Goal: Task Accomplishment & Management: Manage account settings

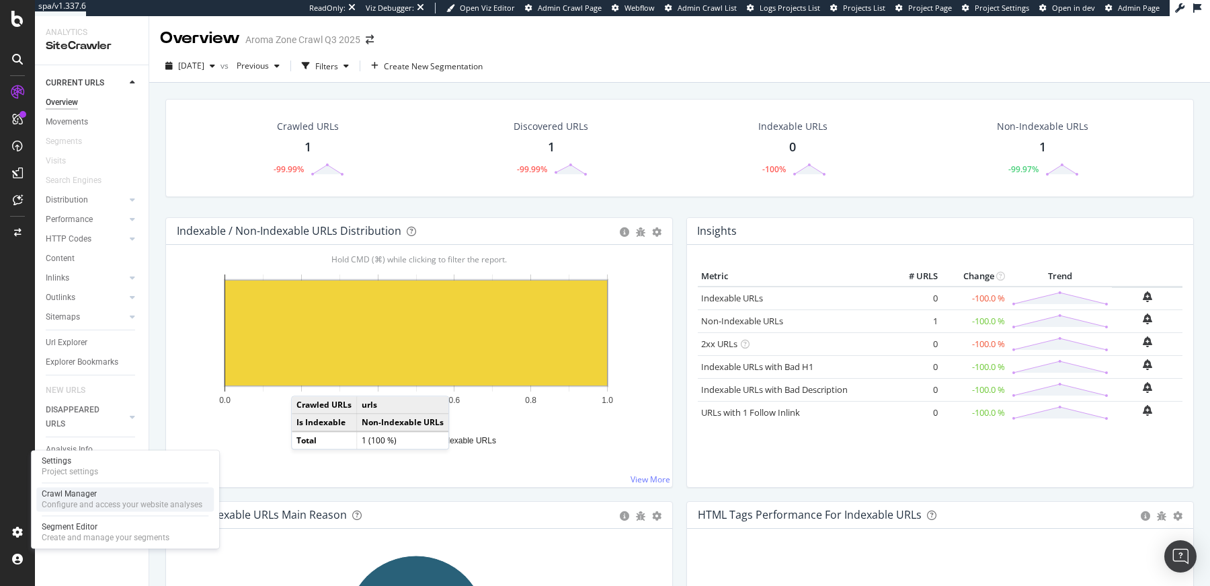
click at [61, 503] on div "Configure and access your website analyses" at bounding box center [122, 504] width 161 height 11
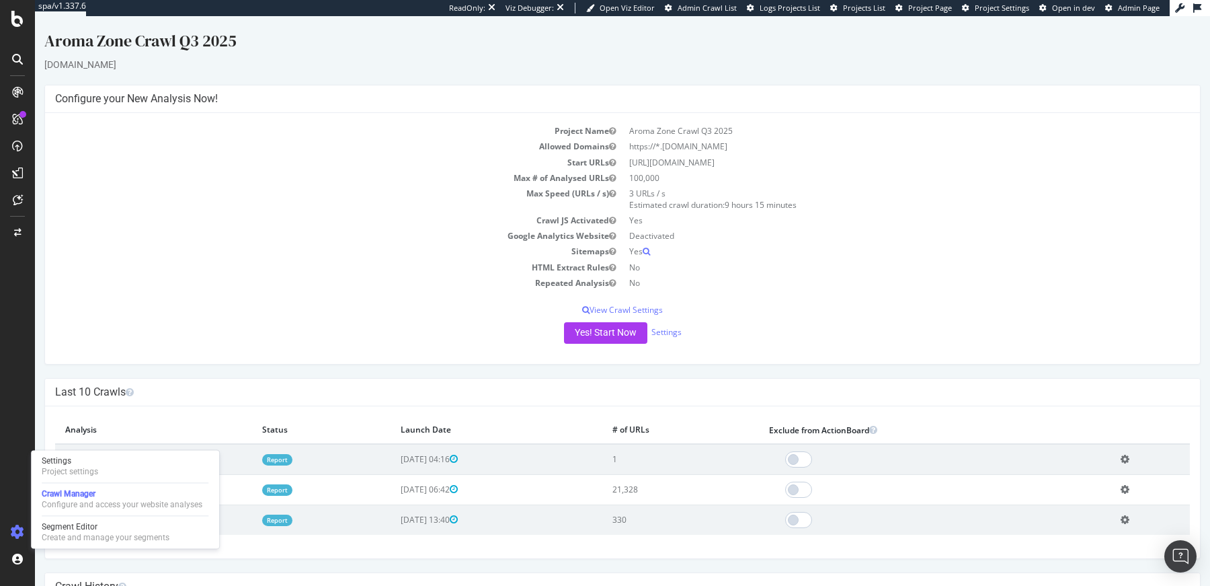
scroll to position [50, 0]
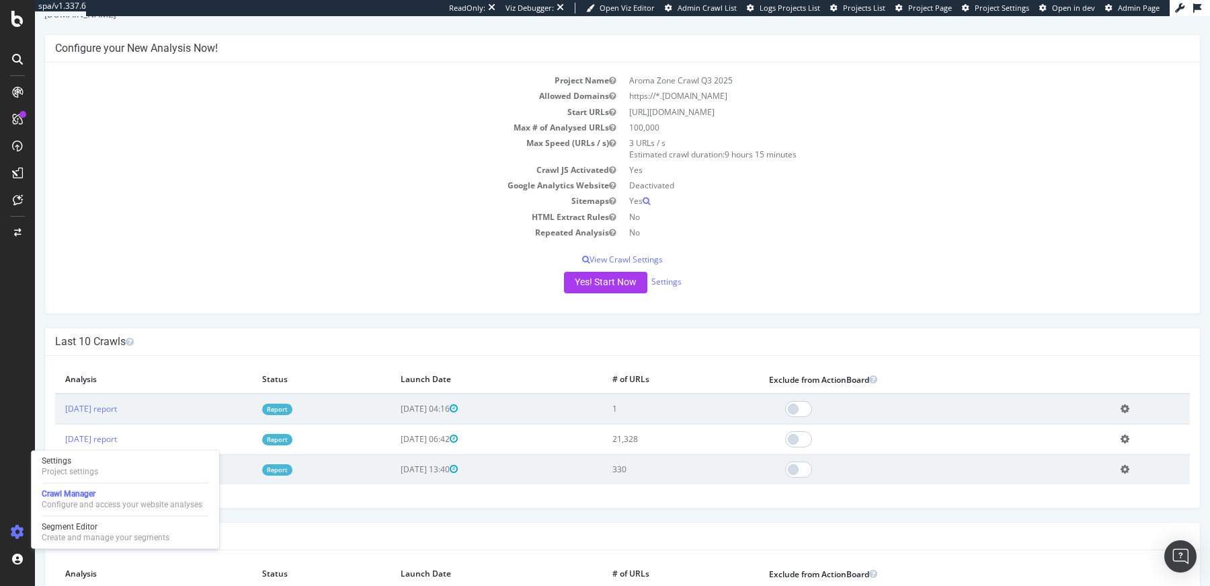
click at [294, 351] on div "Last 10 Crawls" at bounding box center [622, 342] width 1155 height 28
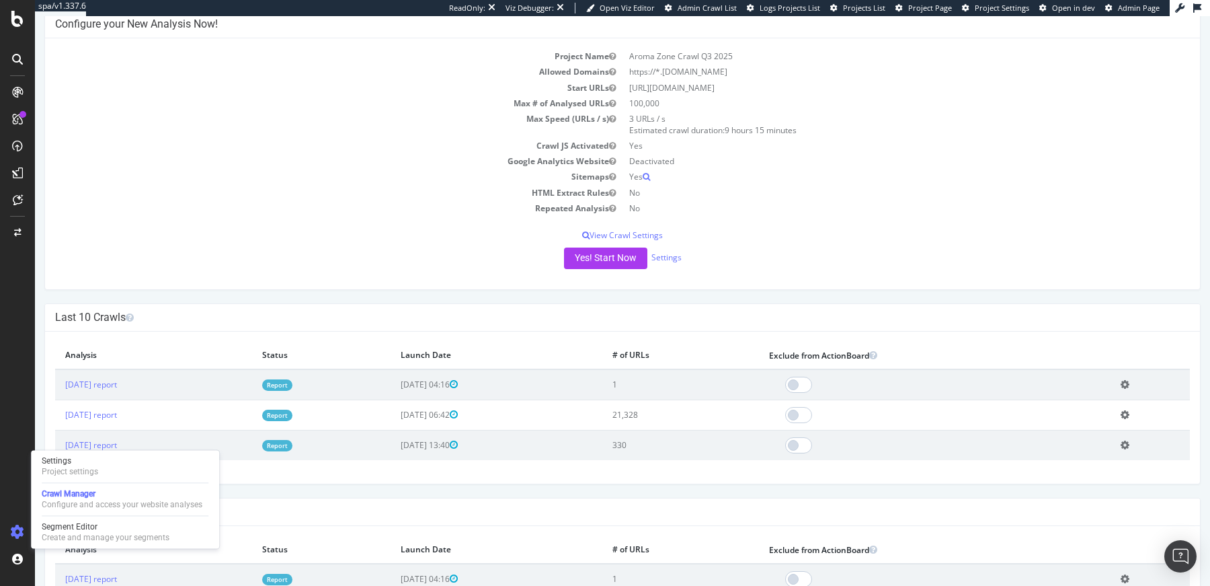
scroll to position [76, 0]
click at [623, 260] on button "Yes! Start Now" at bounding box center [605, 257] width 83 height 22
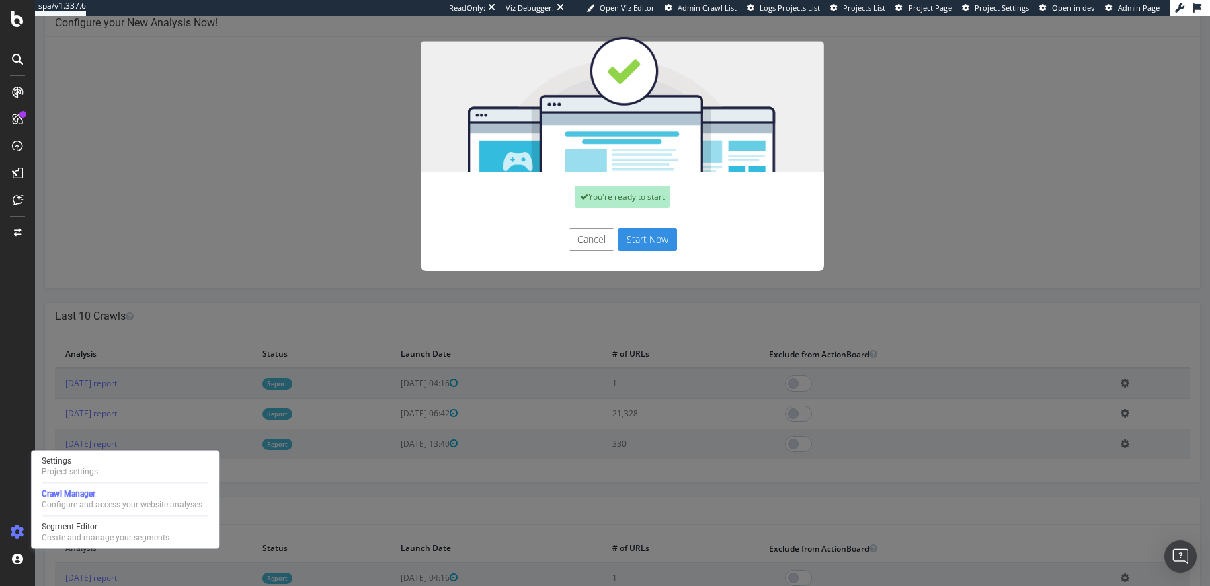
click at [645, 240] on button "Start Now" at bounding box center [647, 239] width 59 height 23
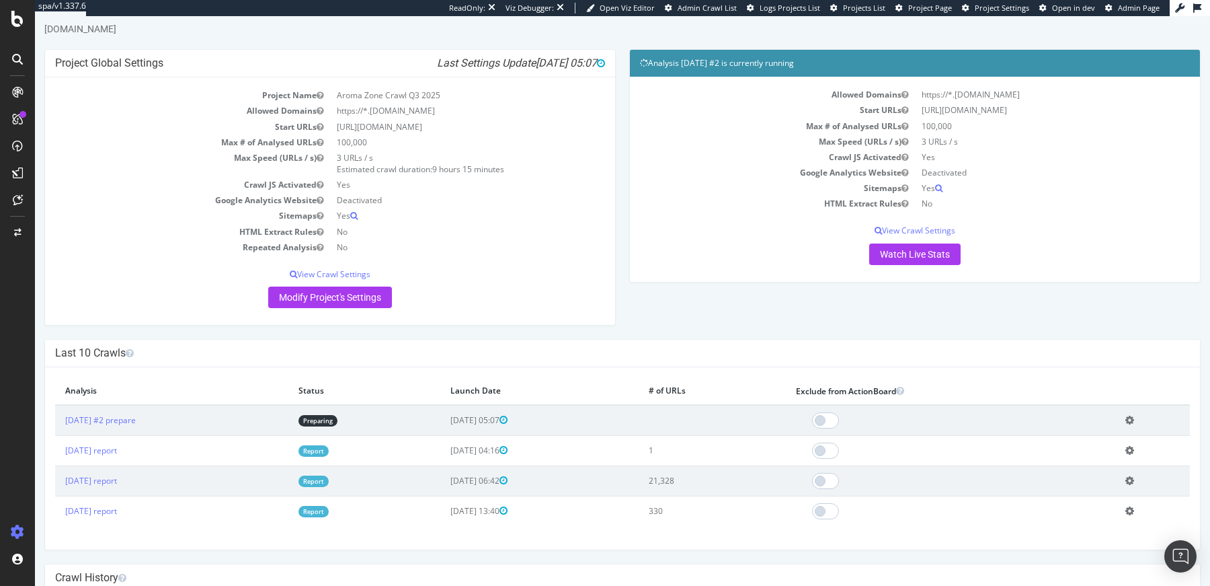
scroll to position [95, 0]
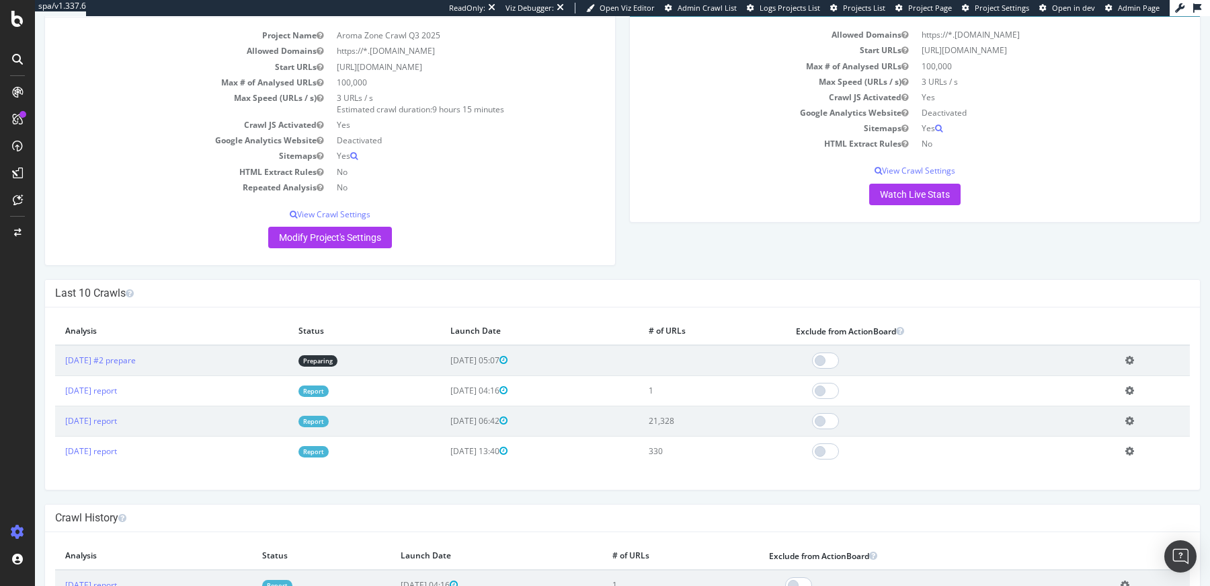
click at [339, 426] on td "Report" at bounding box center [364, 420] width 152 height 30
click at [329, 420] on link "Report" at bounding box center [314, 421] width 30 height 11
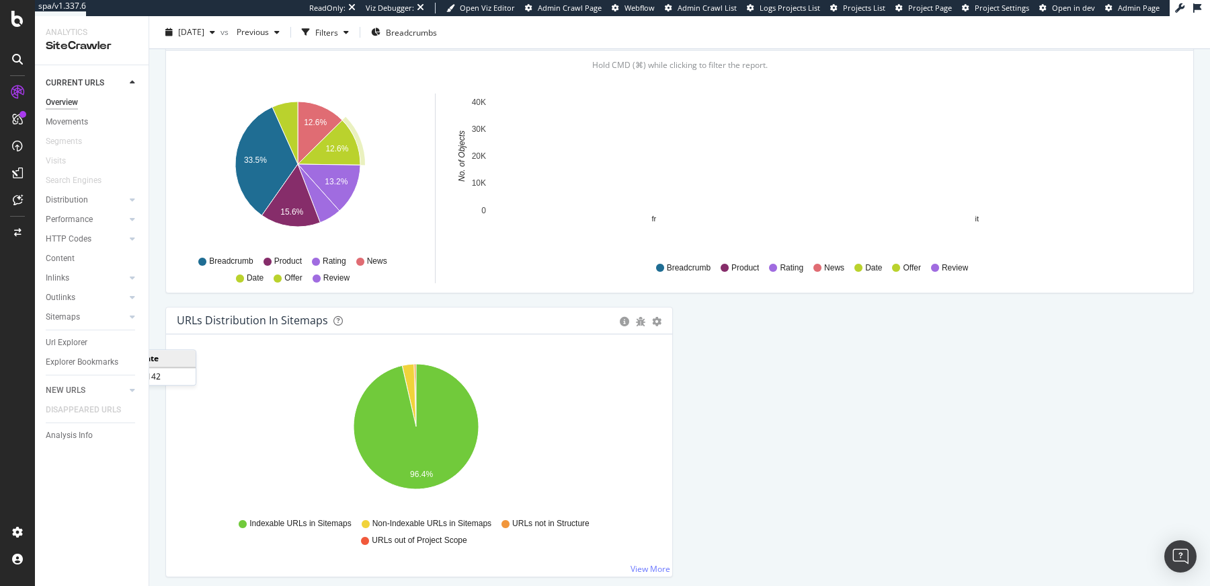
scroll to position [1377, 0]
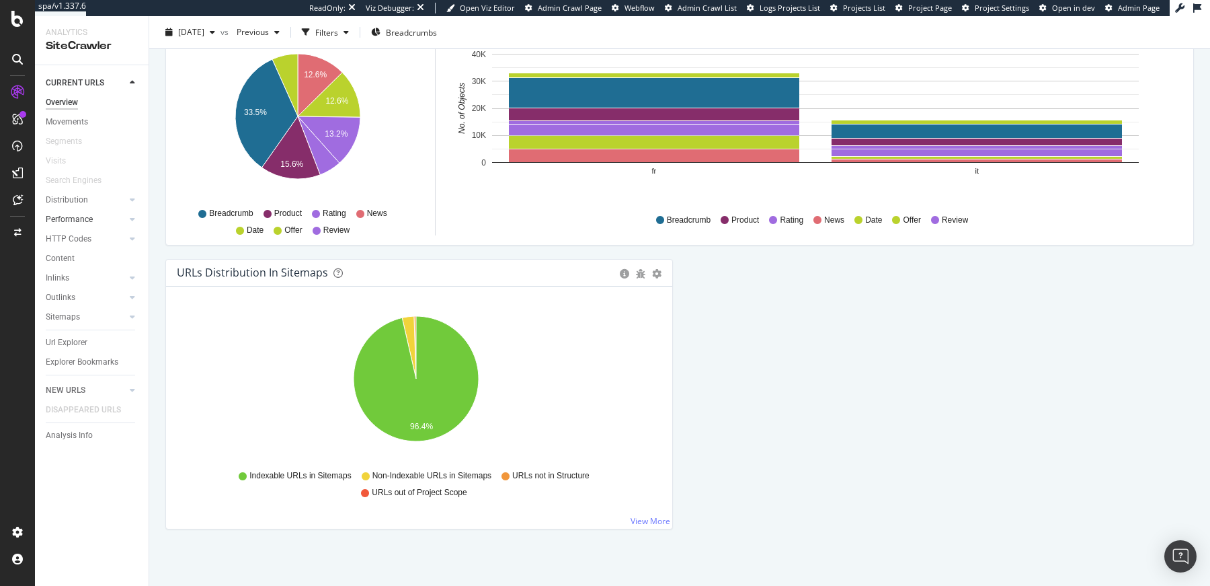
click at [97, 217] on link "Performance" at bounding box center [86, 219] width 80 height 14
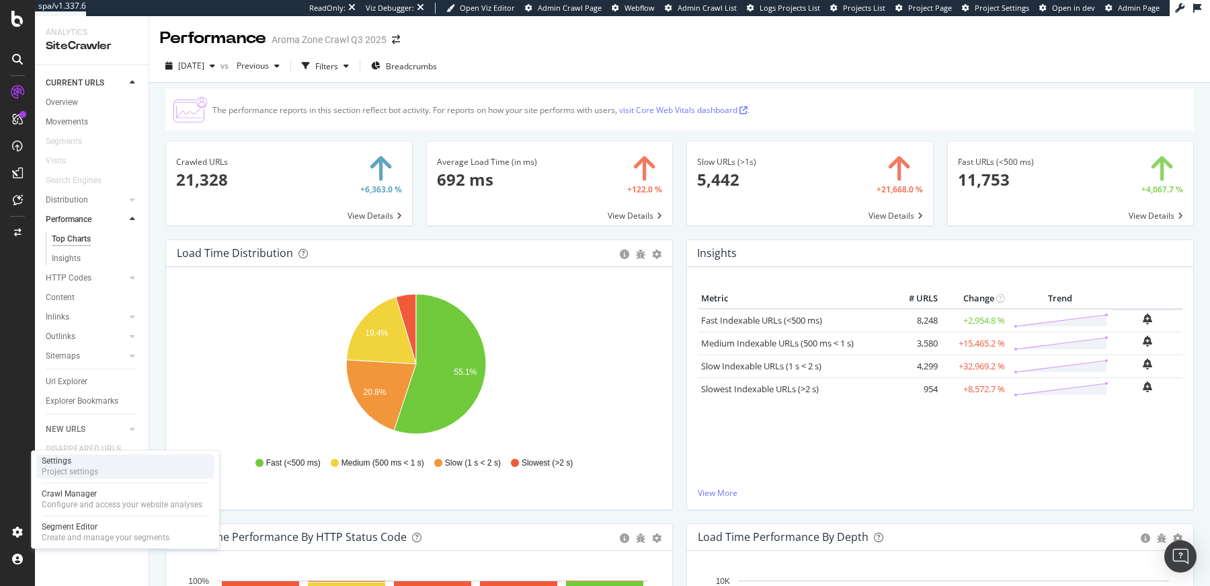
click at [61, 475] on div "Project settings" at bounding box center [70, 471] width 56 height 11
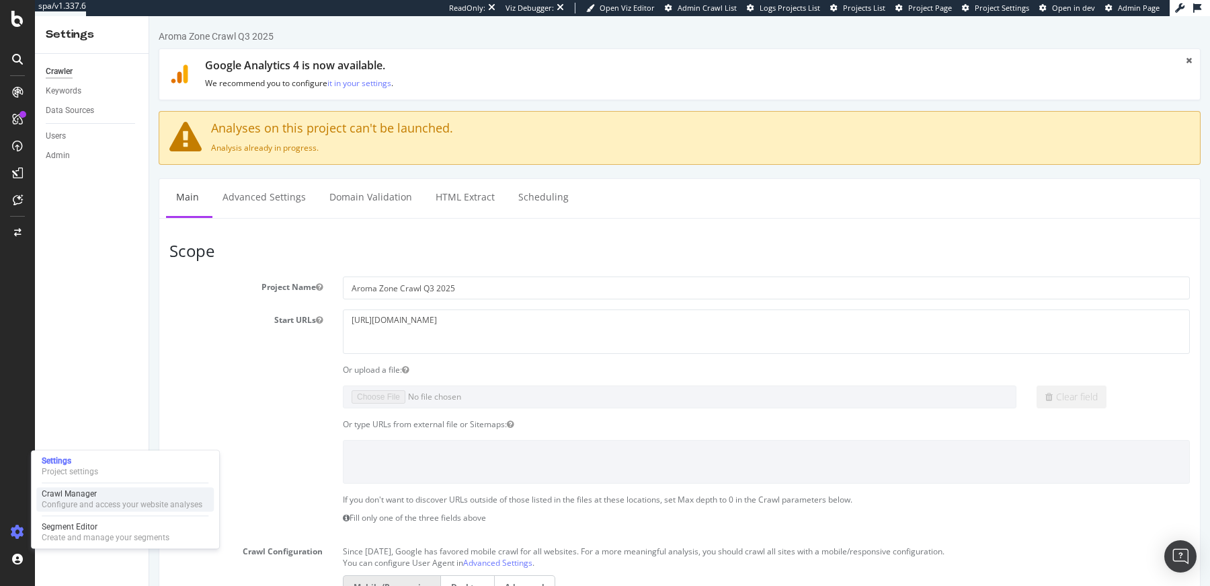
click at [66, 500] on div "Configure and access your website analyses" at bounding box center [122, 504] width 161 height 11
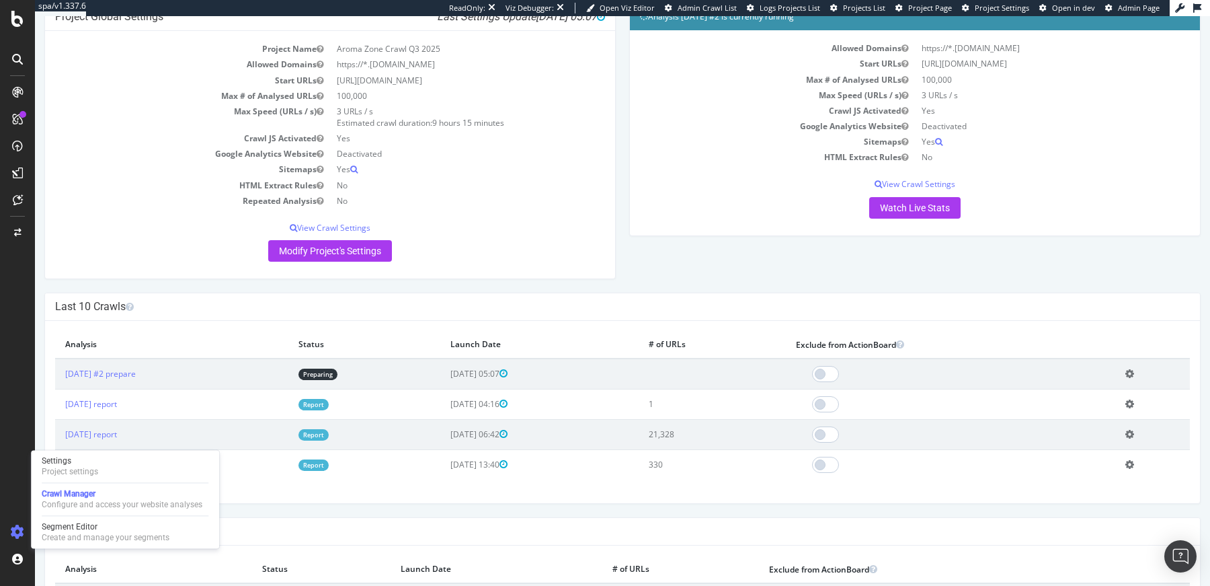
scroll to position [84, 0]
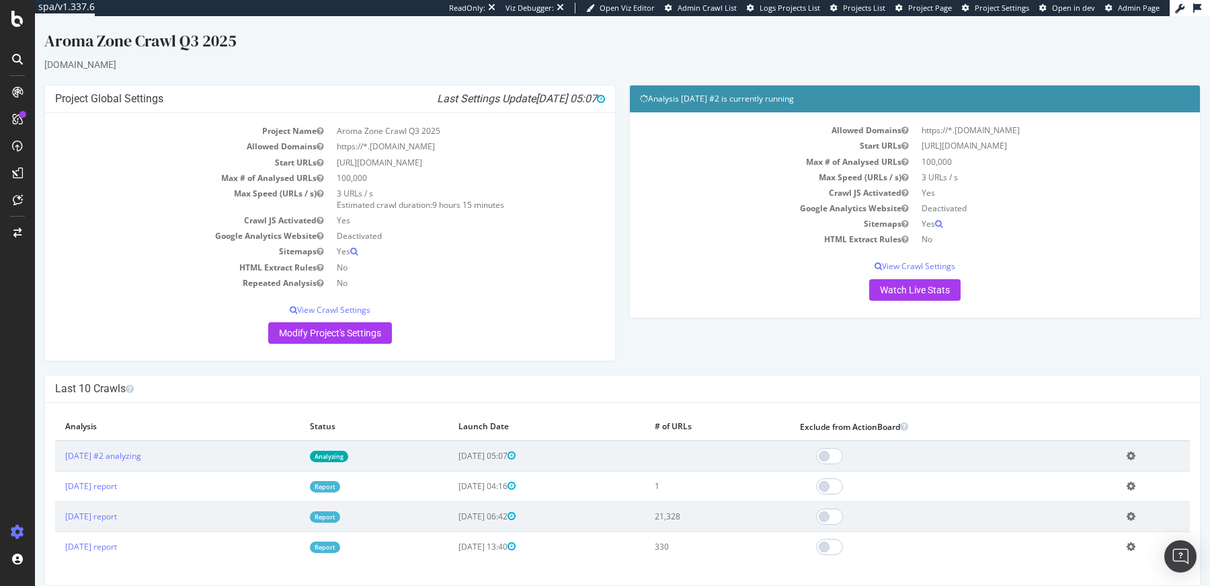
click at [348, 452] on link "Analyzing" at bounding box center [329, 455] width 38 height 11
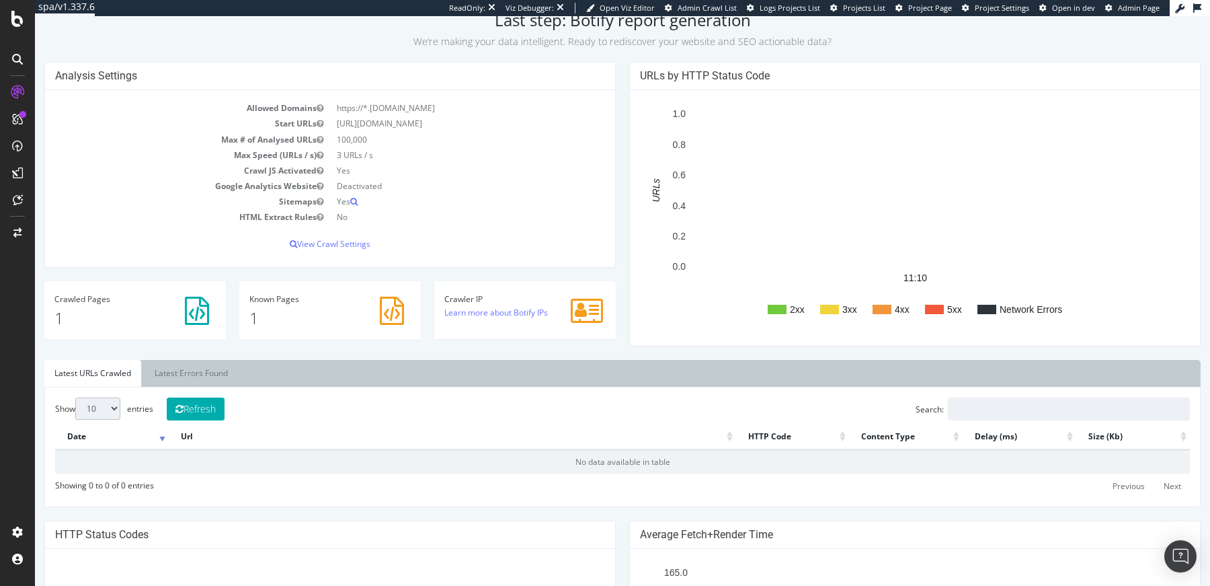
scroll to position [140, 0]
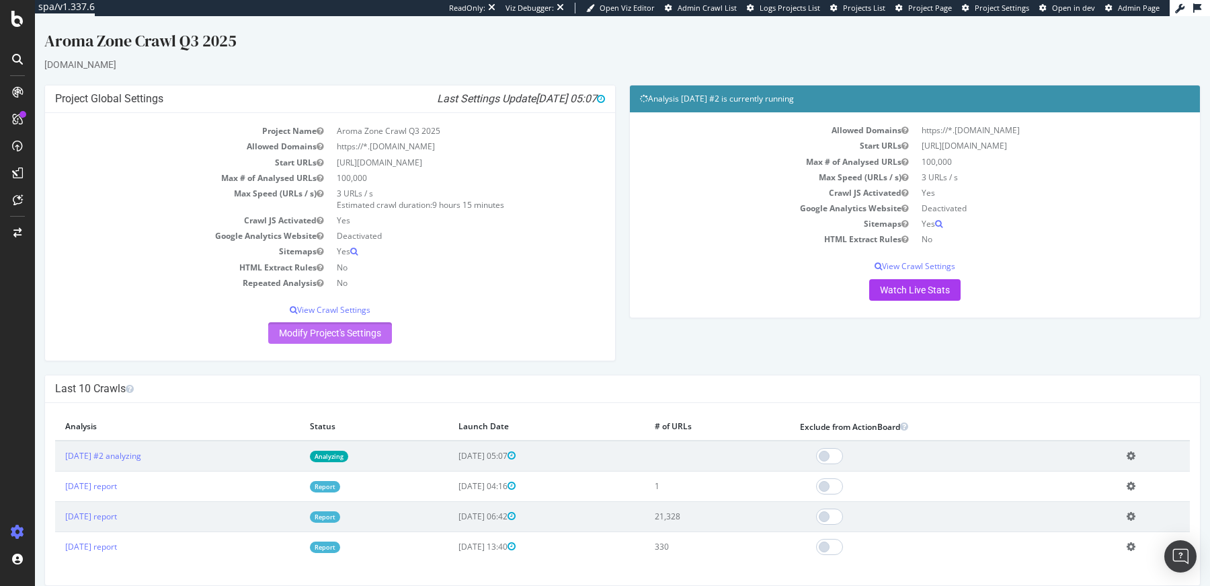
click at [371, 331] on link "Modify Project's Settings" at bounding box center [330, 333] width 124 height 22
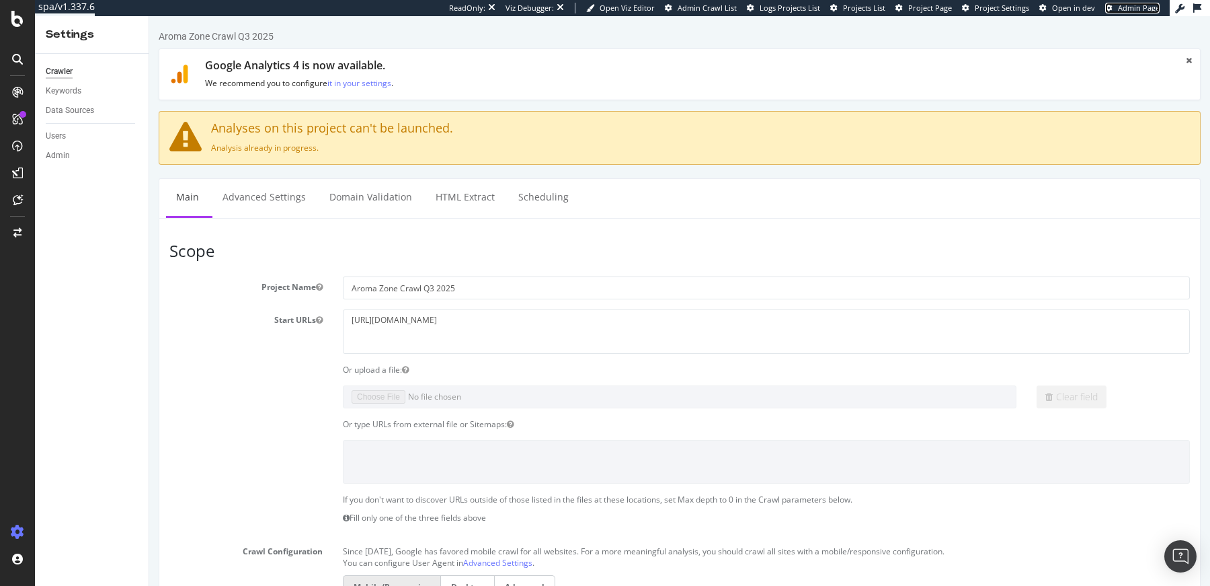
click at [1129, 7] on span "Admin Page" at bounding box center [1139, 8] width 42 height 10
click at [370, 202] on link "Domain Validation" at bounding box center [370, 197] width 103 height 37
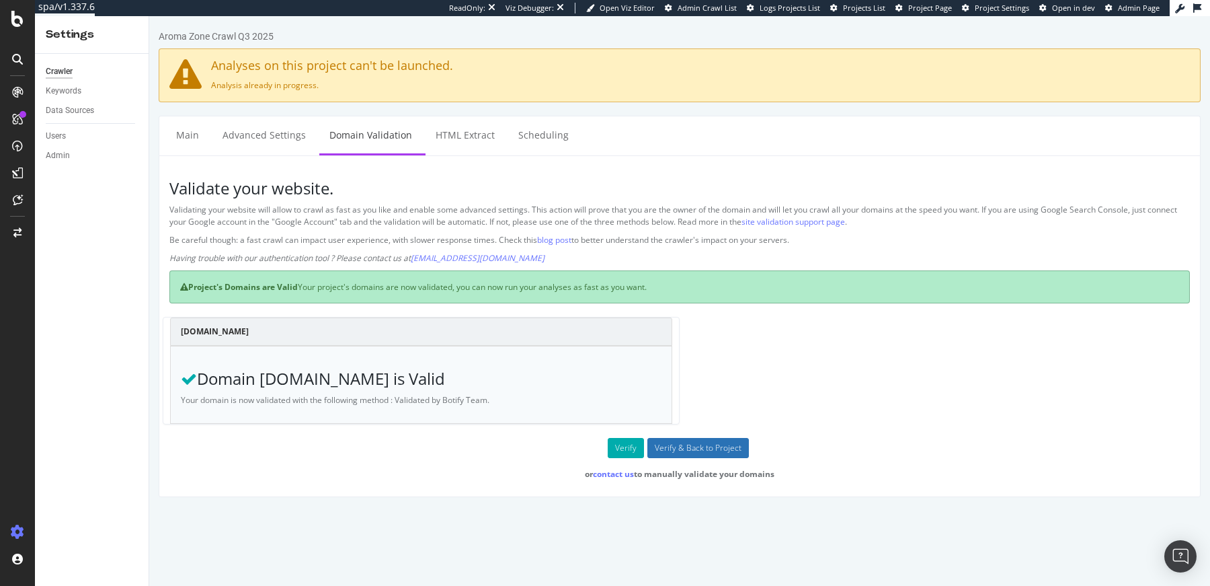
click at [663, 442] on input "Verify & Back to Project" at bounding box center [698, 448] width 102 height 20
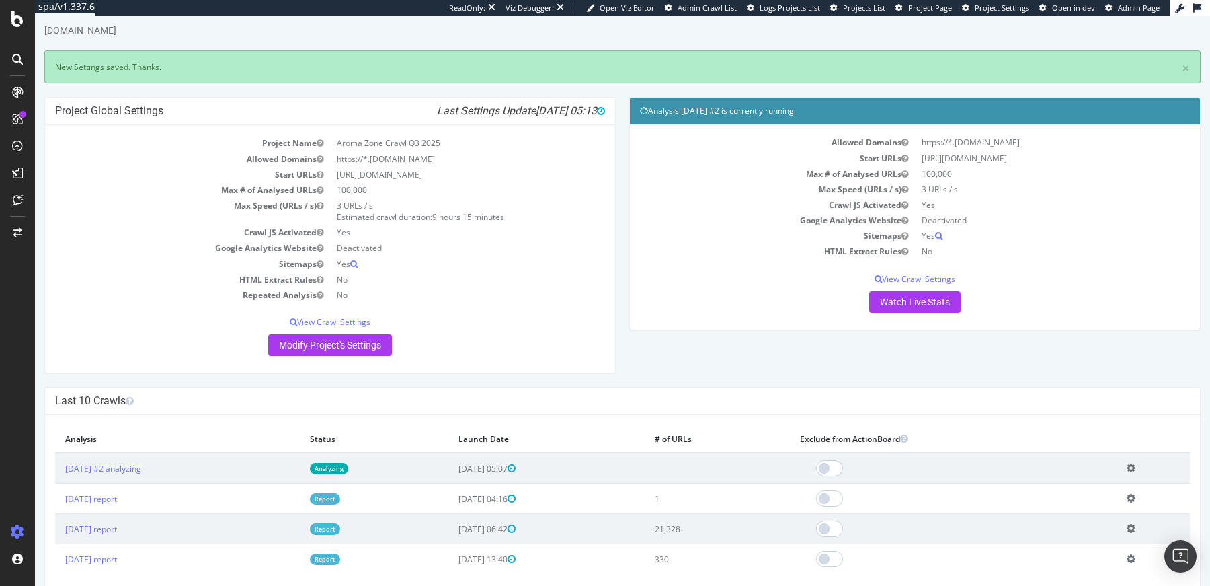
scroll to position [40, 0]
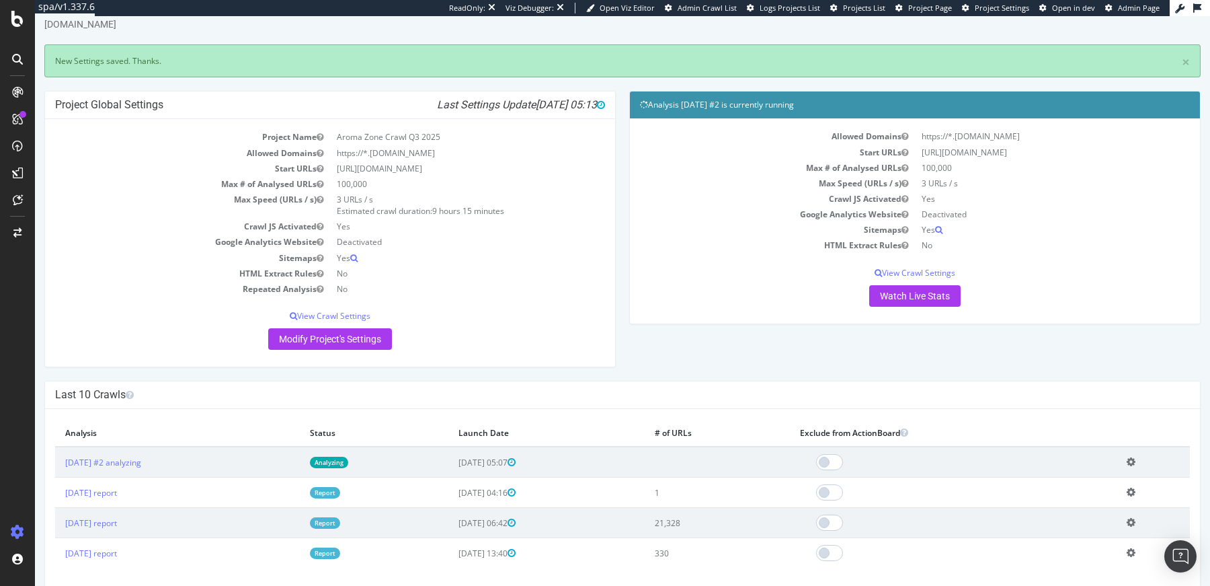
click at [348, 459] on link "Analyzing" at bounding box center [329, 462] width 38 height 11
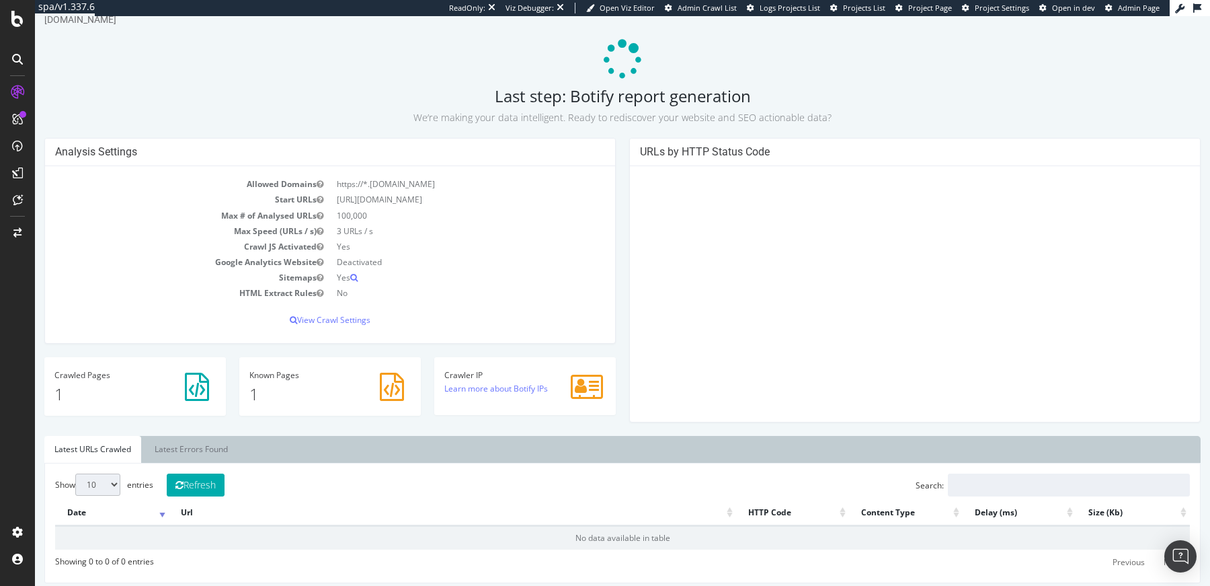
scroll to position [57, 0]
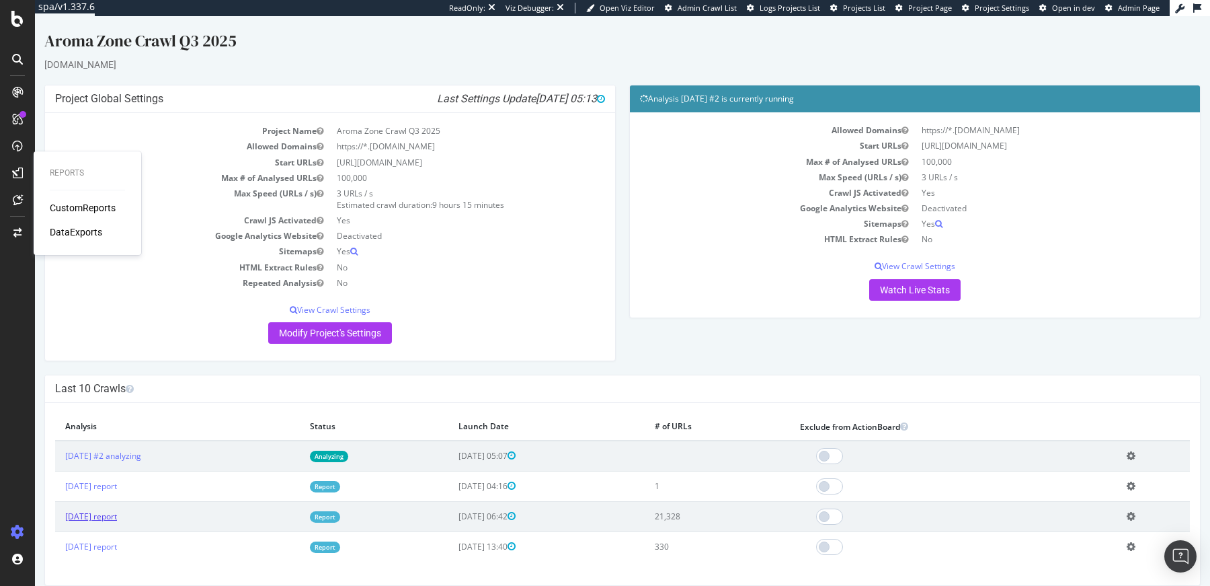
click at [117, 514] on link "[DATE] report" at bounding box center [91, 515] width 52 height 11
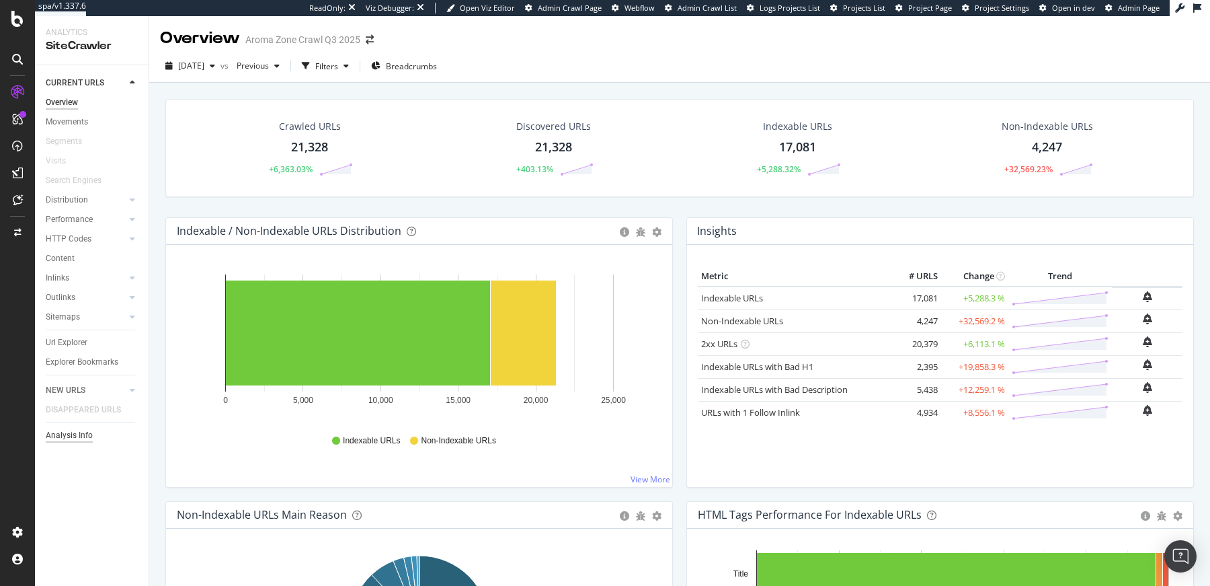
click at [77, 437] on div "Analysis Info" at bounding box center [69, 435] width 47 height 14
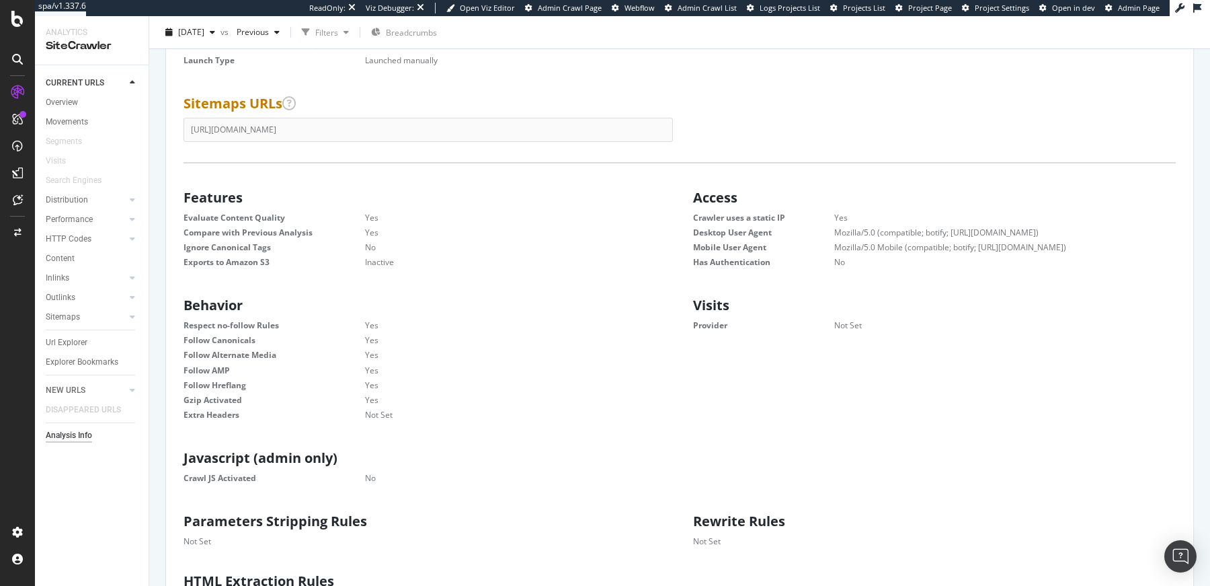
scroll to position [401, 0]
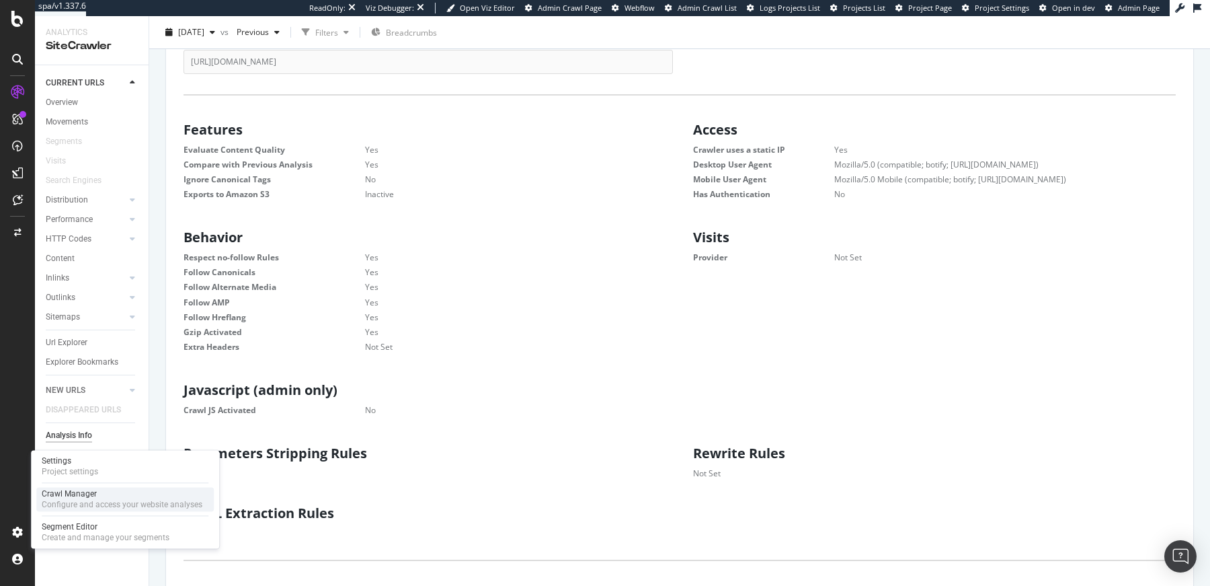
click at [67, 492] on div "Crawl Manager" at bounding box center [122, 493] width 161 height 11
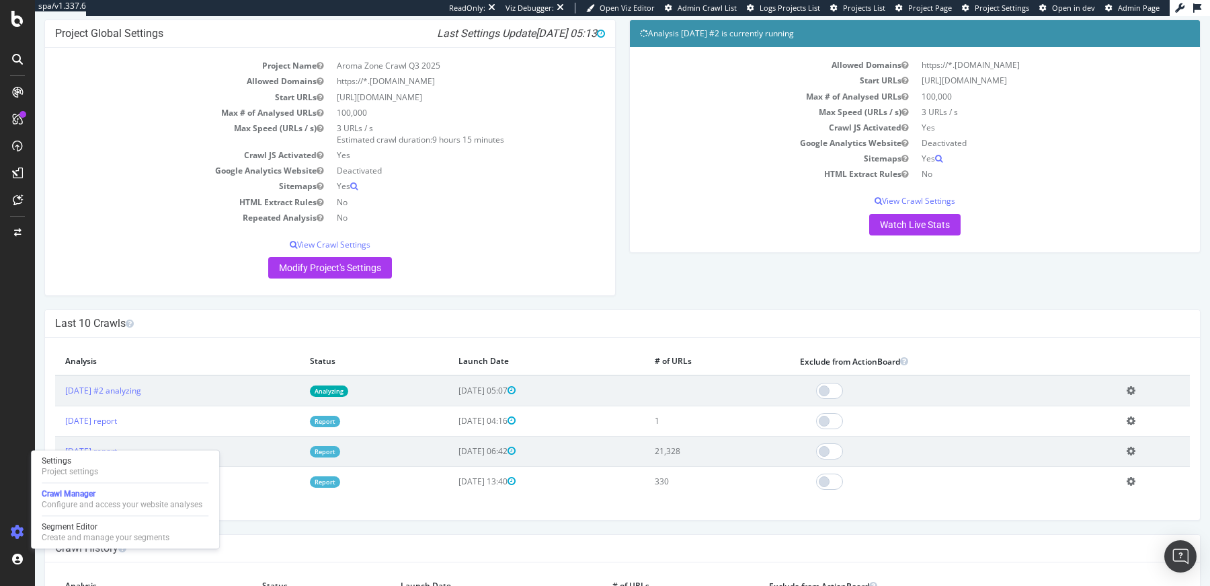
scroll to position [69, 0]
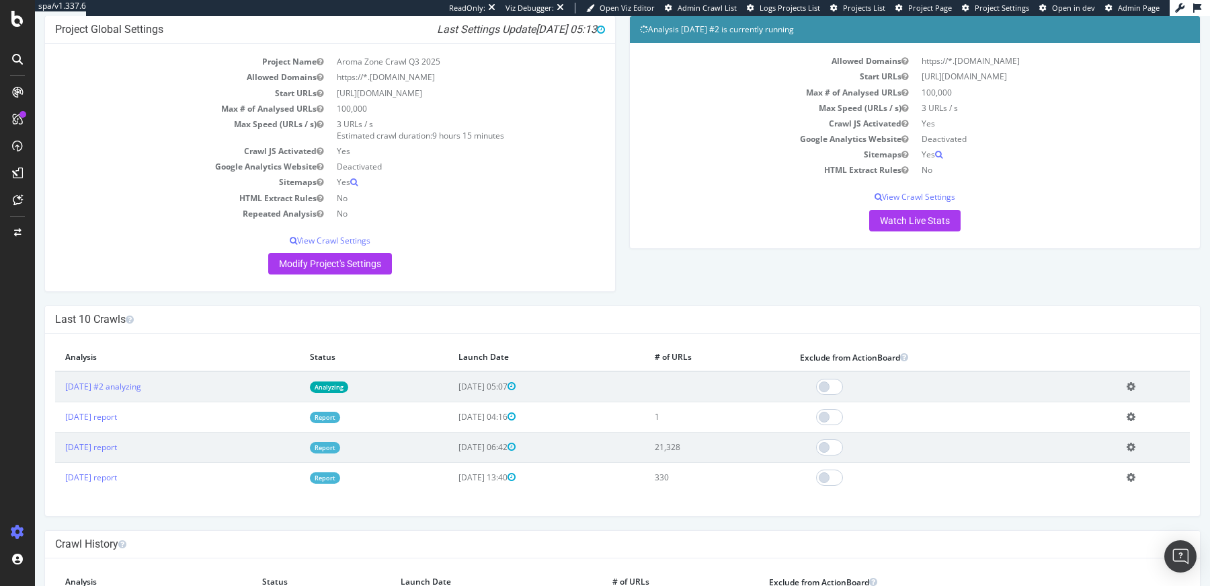
click at [348, 381] on link "Analyzing" at bounding box center [329, 386] width 38 height 11
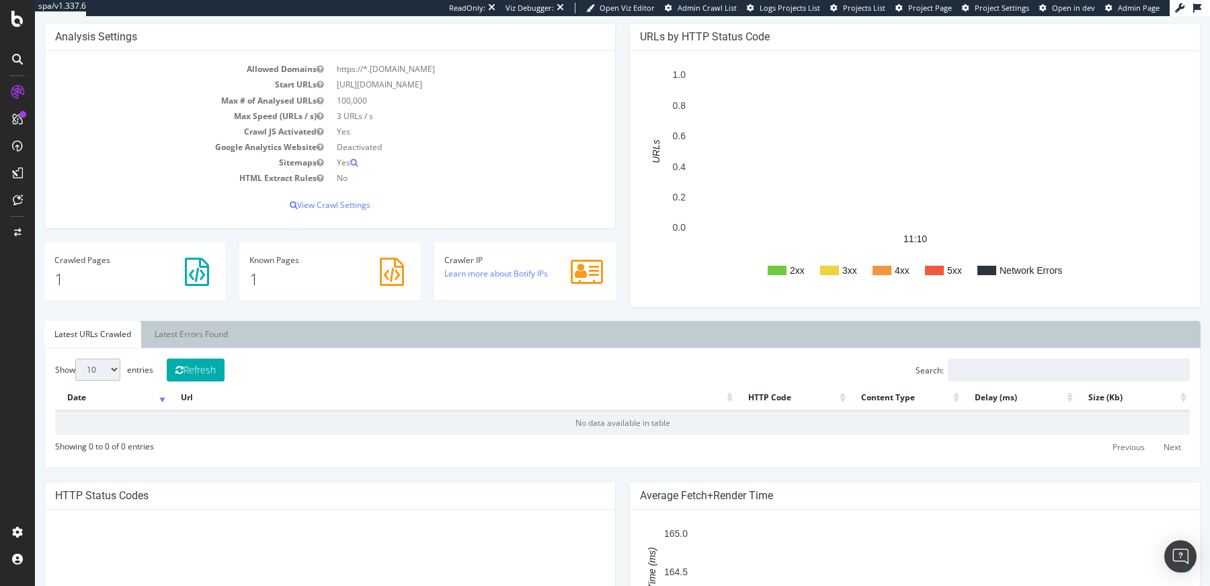
scroll to position [167, 0]
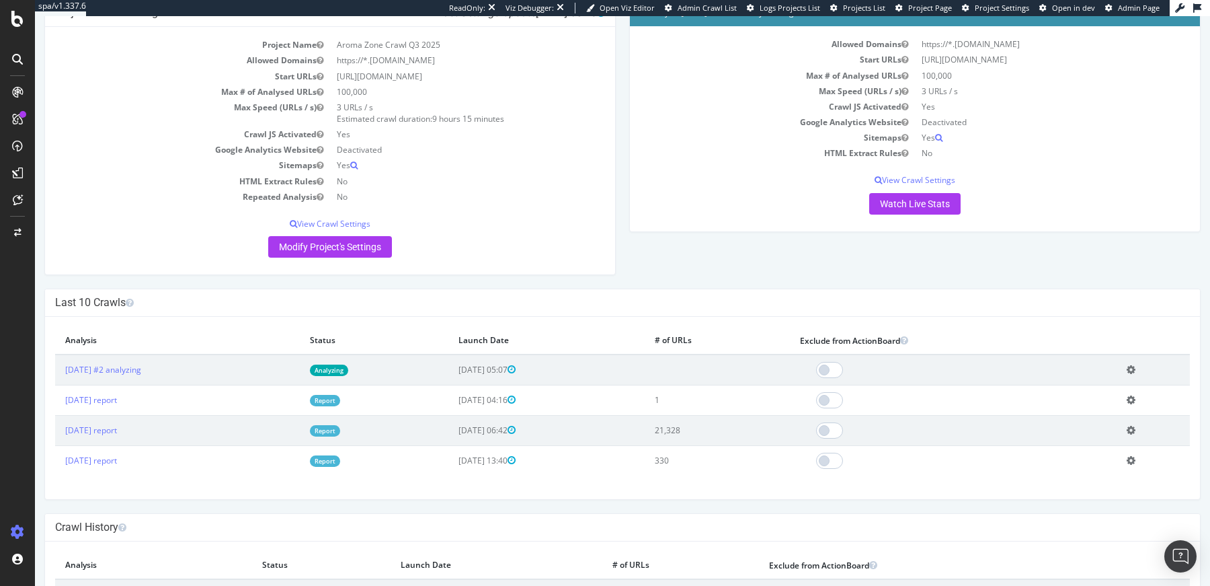
scroll to position [130, 0]
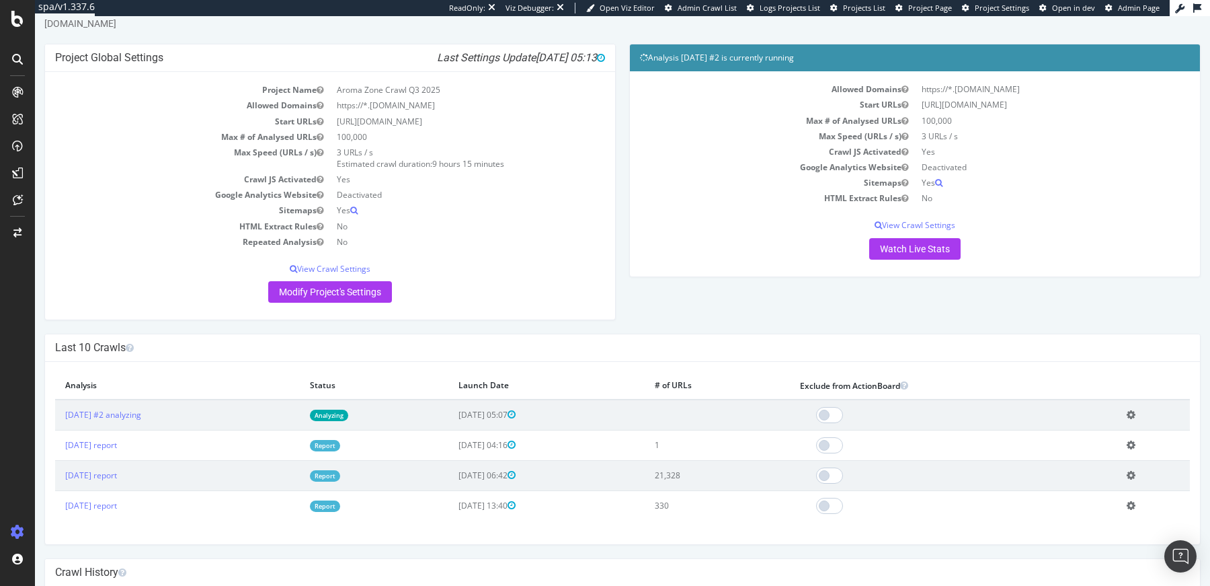
scroll to position [48, 0]
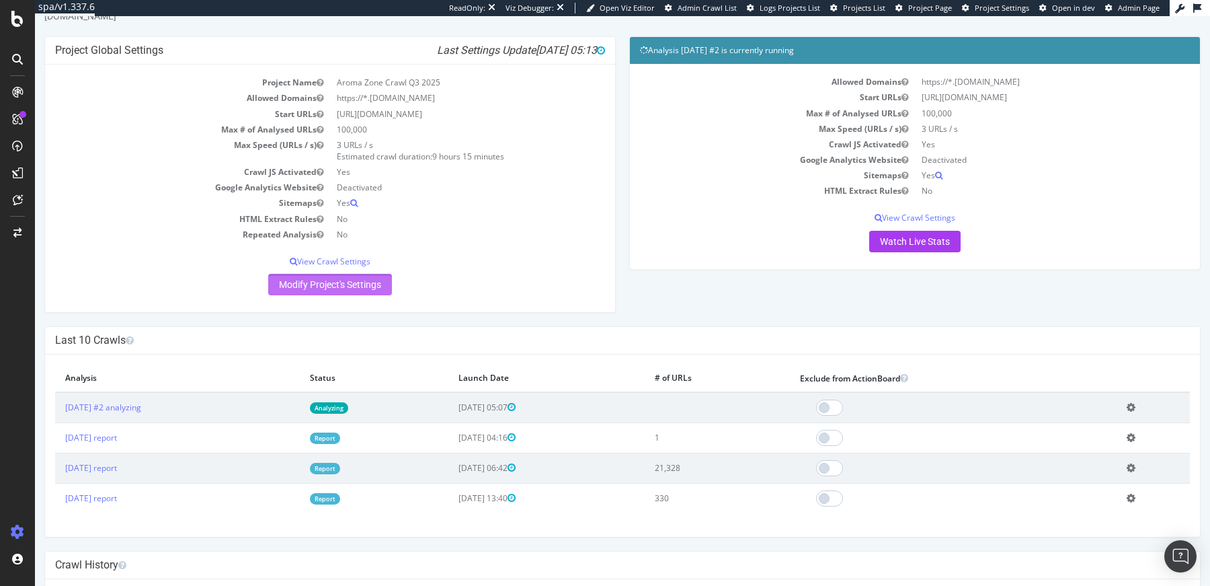
click at [385, 282] on link "Modify Project's Settings" at bounding box center [330, 285] width 124 height 22
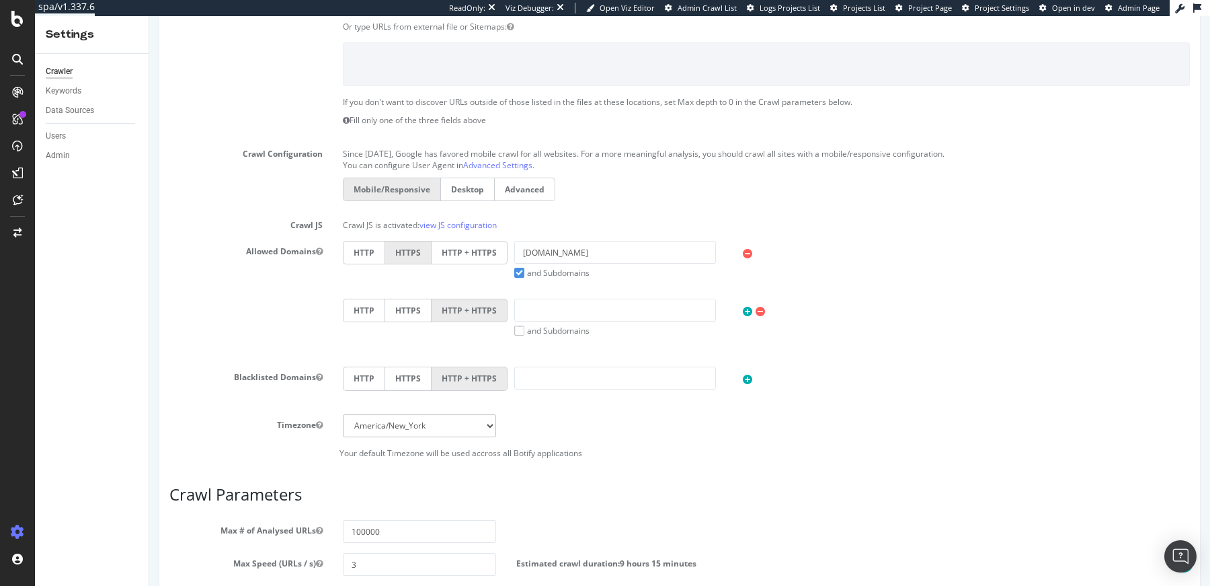
scroll to position [654, 0]
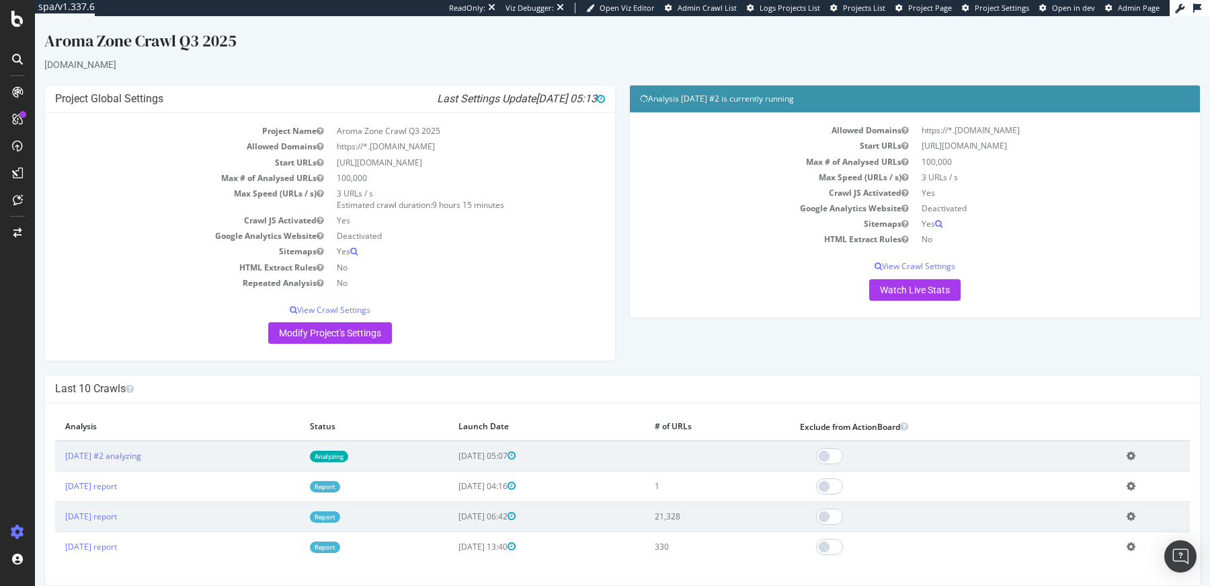
click at [348, 457] on link "Analyzing" at bounding box center [329, 455] width 38 height 11
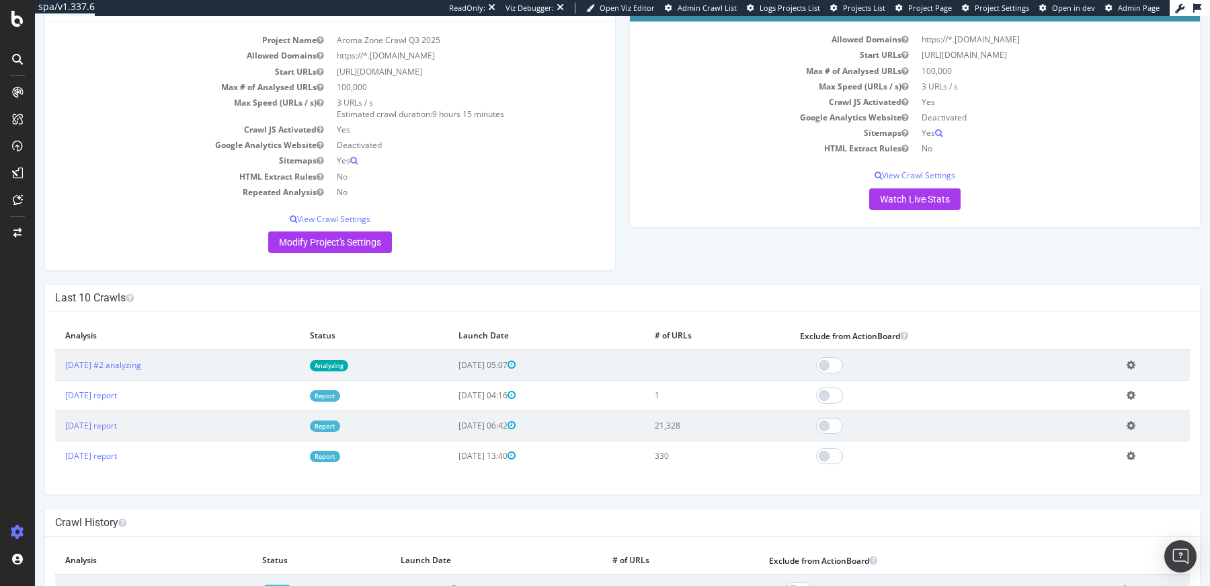
scroll to position [91, 0]
